Goal: Task Accomplishment & Management: Manage account settings

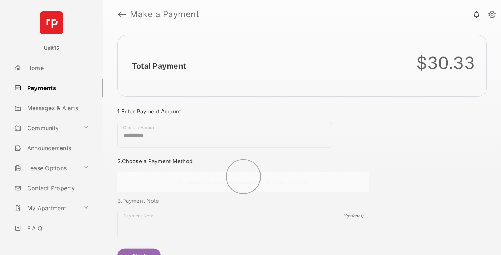
scroll to position [39, 0]
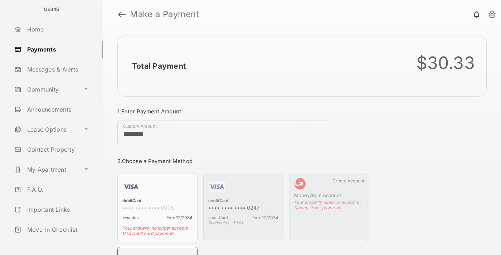
click at [56, 241] on link "Logout" at bounding box center [57, 249] width 92 height 17
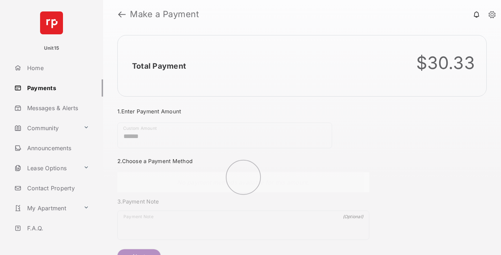
scroll to position [39, 0]
